Goal: Task Accomplishment & Management: Use online tool/utility

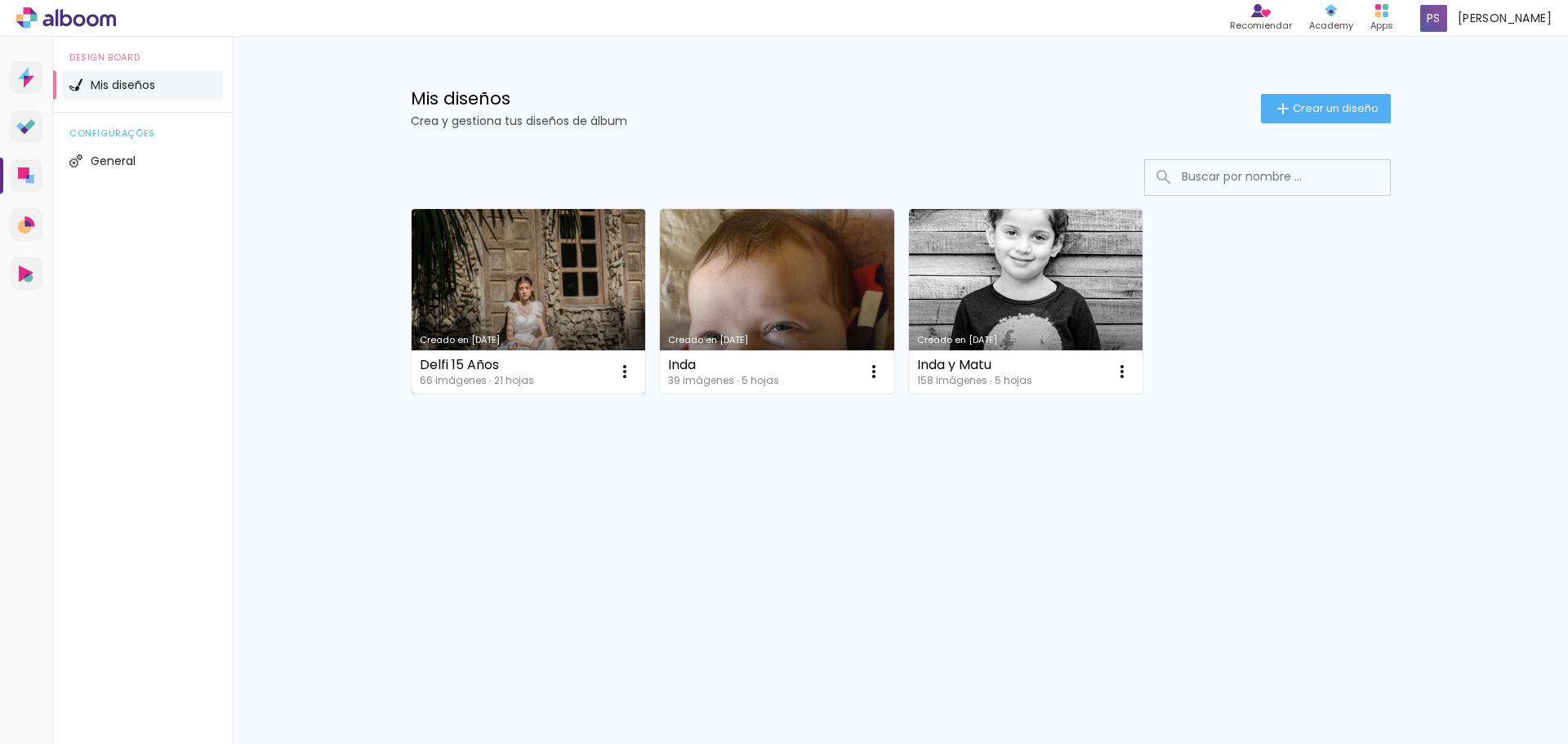
click at [534, 294] on link "Creado en [DATE]" at bounding box center [529, 300] width 234 height 184
click at [0, 0] on neon-animated-pages "Confirmar Cancelar" at bounding box center [0, 0] width 0 height 0
